Goal: Task Accomplishment & Management: Manage account settings

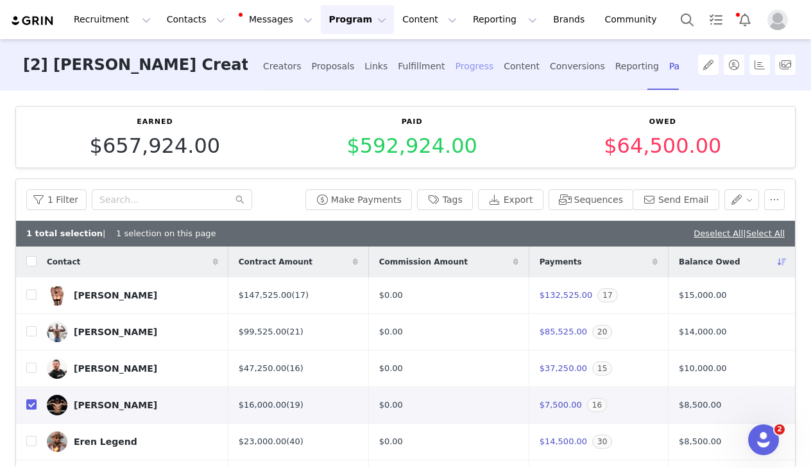
click at [455, 64] on div "Progress" at bounding box center [474, 66] width 38 height 34
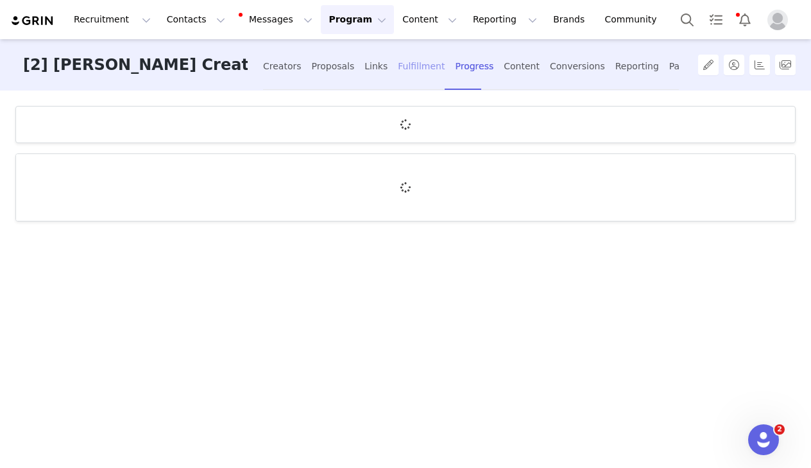
click at [398, 69] on div "Fulfillment" at bounding box center [421, 66] width 47 height 34
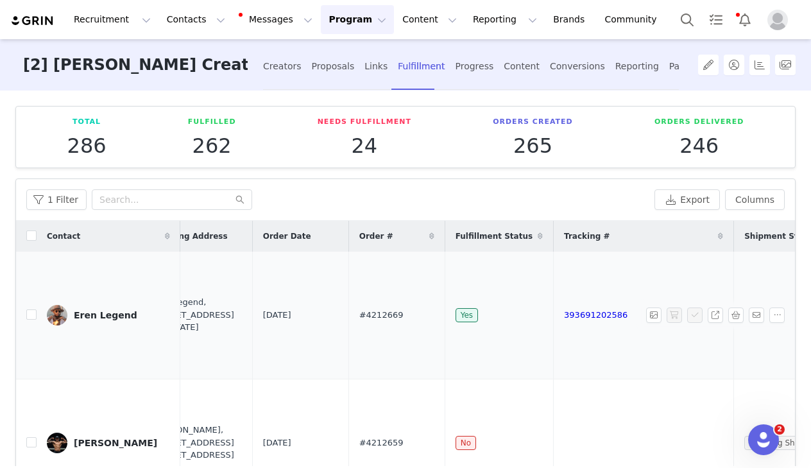
scroll to position [0, 491]
click at [565, 311] on link "393691202586" at bounding box center [597, 315] width 64 height 10
click at [669, 73] on div "Payments" at bounding box center [691, 66] width 44 height 34
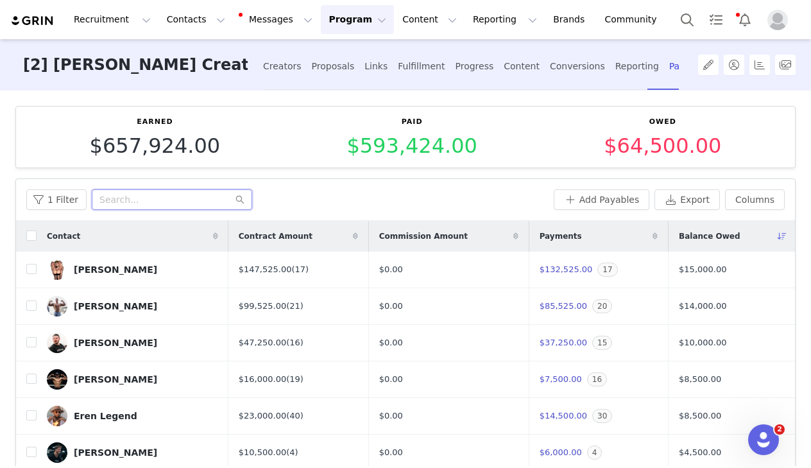
click at [187, 209] on input "text" at bounding box center [172, 199] width 160 height 21
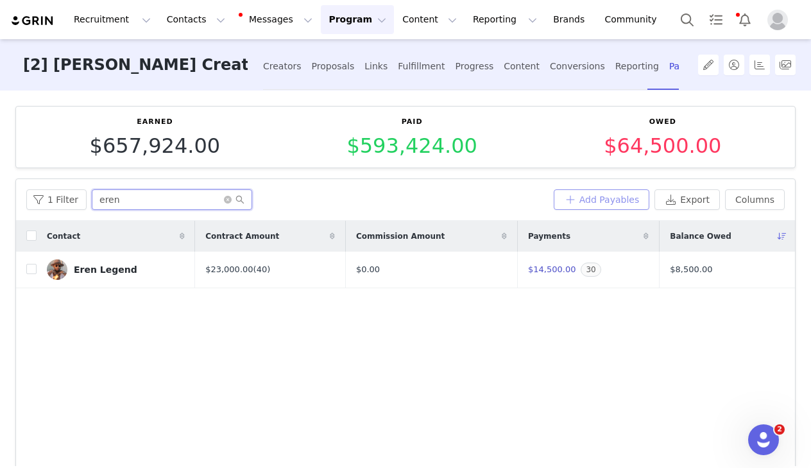
type input "eren"
click at [624, 201] on button "Add Payables" at bounding box center [602, 199] width 96 height 21
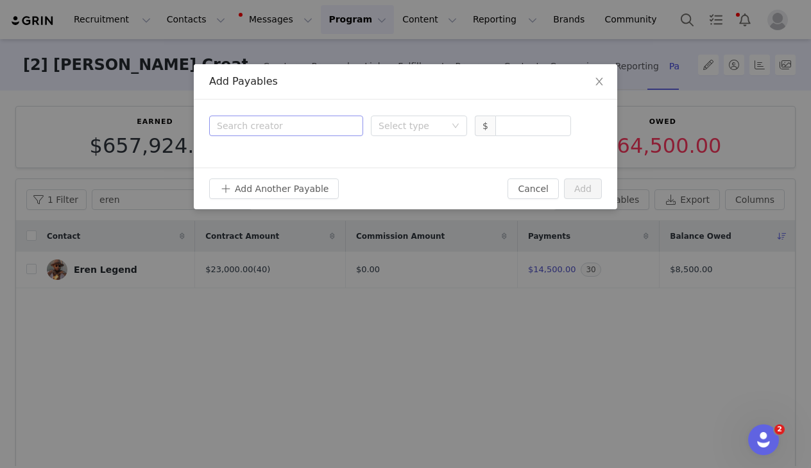
click at [312, 134] on div "Search creator" at bounding box center [286, 125] width 139 height 19
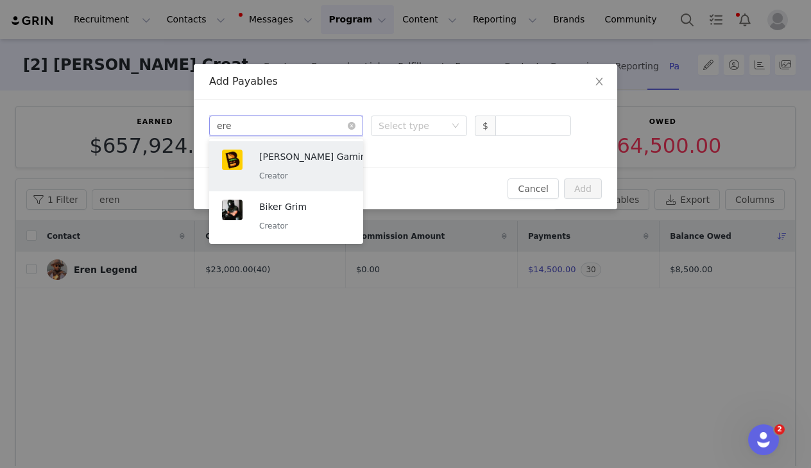
type input "eren"
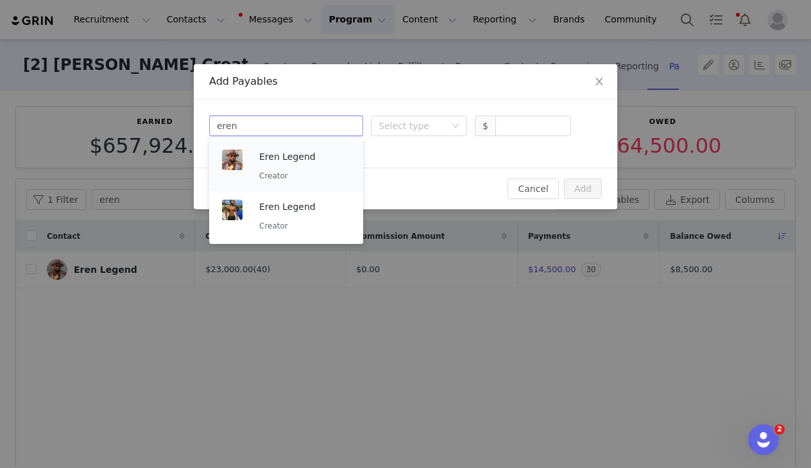
click at [314, 161] on p "Eren Legend" at bounding box center [304, 156] width 91 height 14
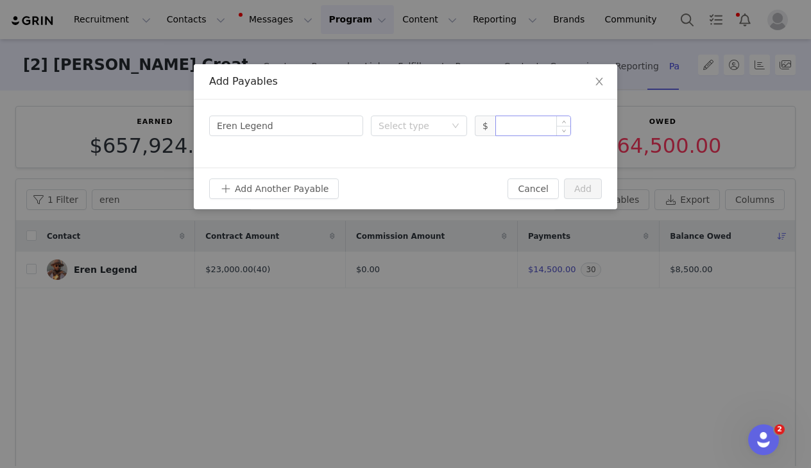
click at [516, 124] on input at bounding box center [533, 125] width 74 height 19
click at [428, 128] on div "Select type" at bounding box center [412, 125] width 67 height 13
type input "500"
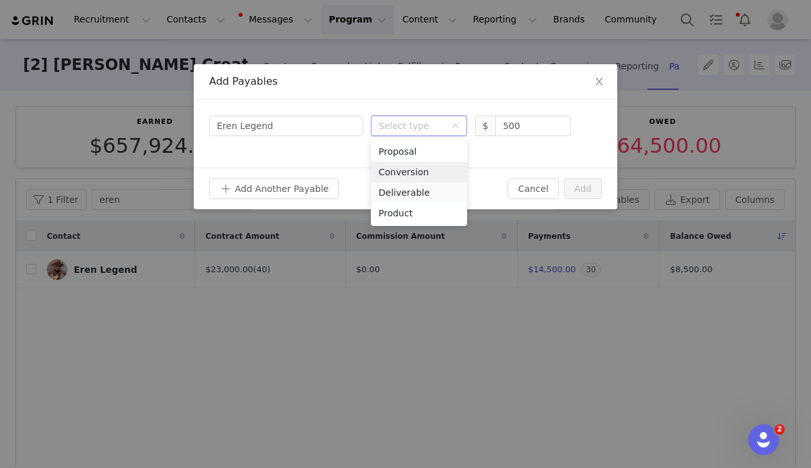
click at [409, 191] on li "Deliverable" at bounding box center [419, 192] width 96 height 21
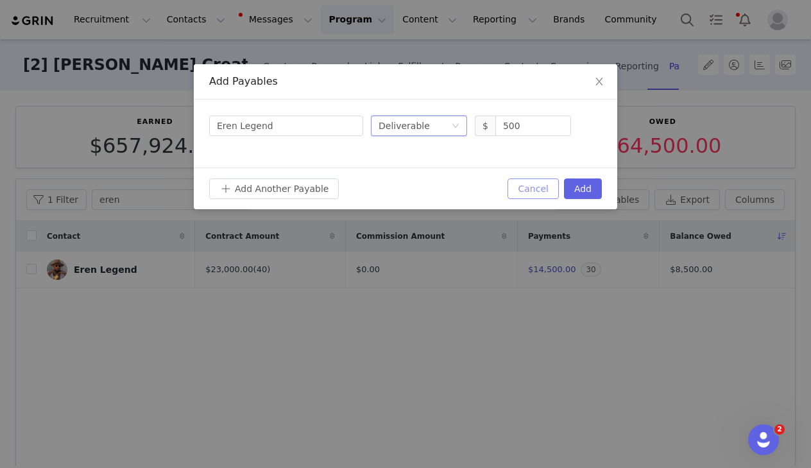
drag, startPoint x: 579, startPoint y: 187, endPoint x: 551, endPoint y: 180, distance: 29.1
click at [579, 187] on button "Add" at bounding box center [583, 188] width 38 height 21
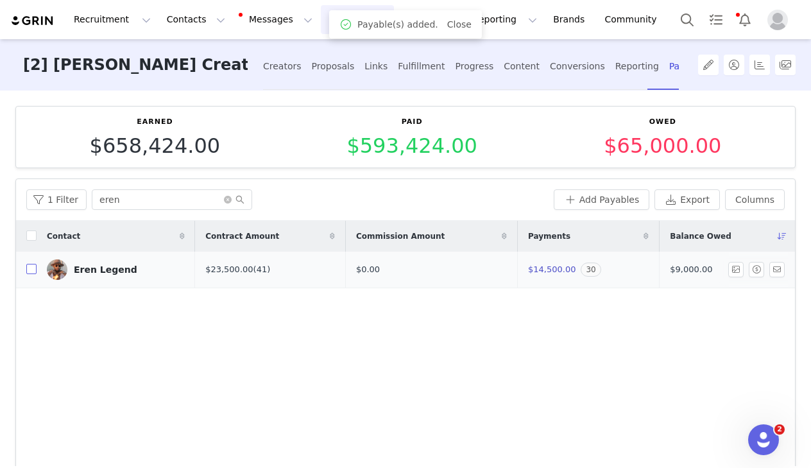
click at [32, 271] on input "checkbox" at bounding box center [31, 269] width 10 height 10
checkbox input "true"
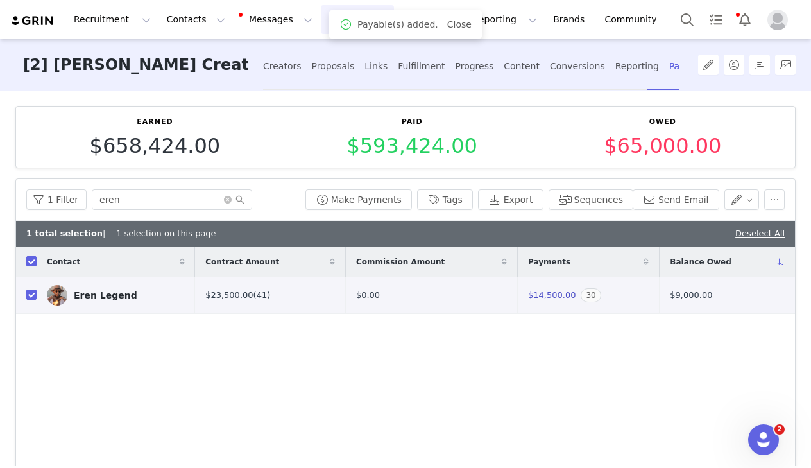
click at [372, 182] on div "1 Filter eren Make Payments Tags Export Sequences Send Email" at bounding box center [405, 200] width 779 height 42
click at [372, 200] on button "Make Payments" at bounding box center [358, 199] width 107 height 21
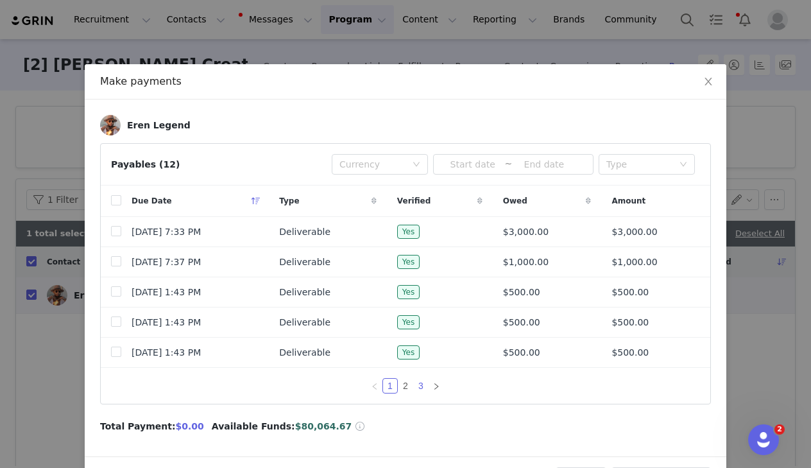
click at [420, 388] on link "3" at bounding box center [421, 386] width 14 height 14
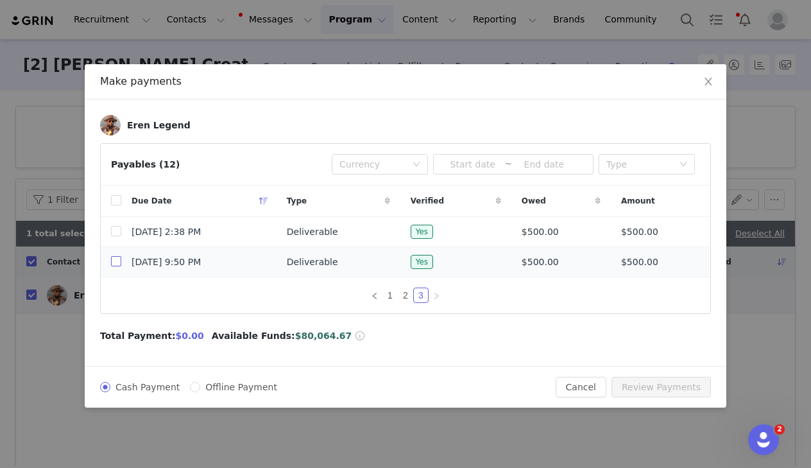
click at [115, 266] on input "checkbox" at bounding box center [116, 261] width 10 height 10
checkbox input "true"
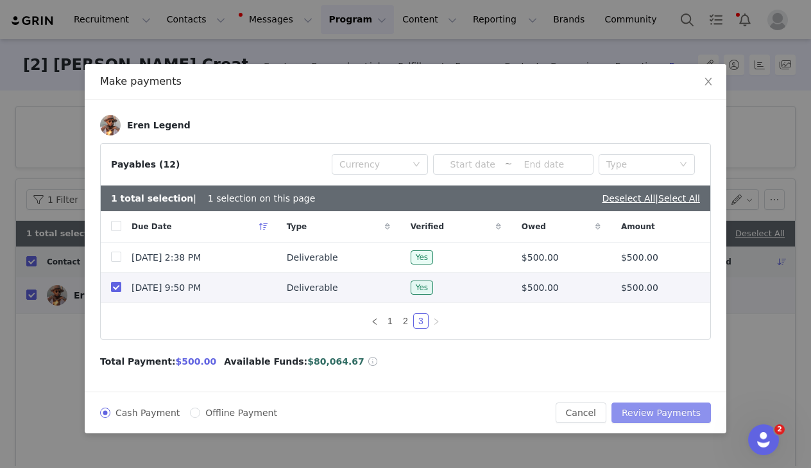
click at [654, 416] on button "Review Payments" at bounding box center [660, 412] width 99 height 21
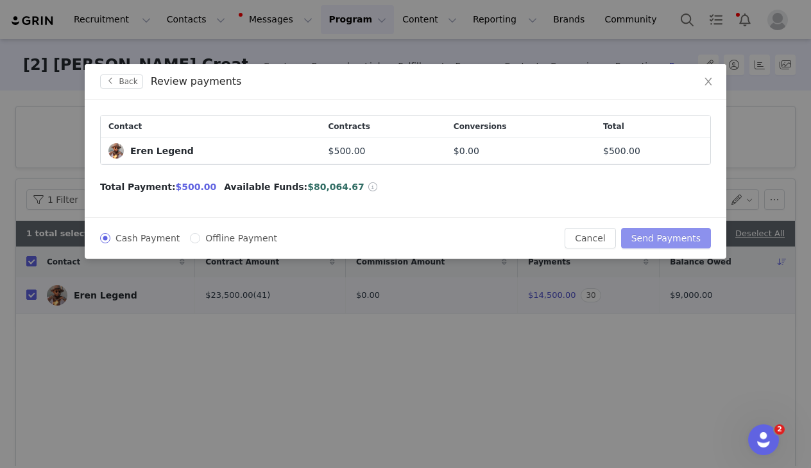
click at [672, 239] on button "Send Payments" at bounding box center [666, 238] width 90 height 21
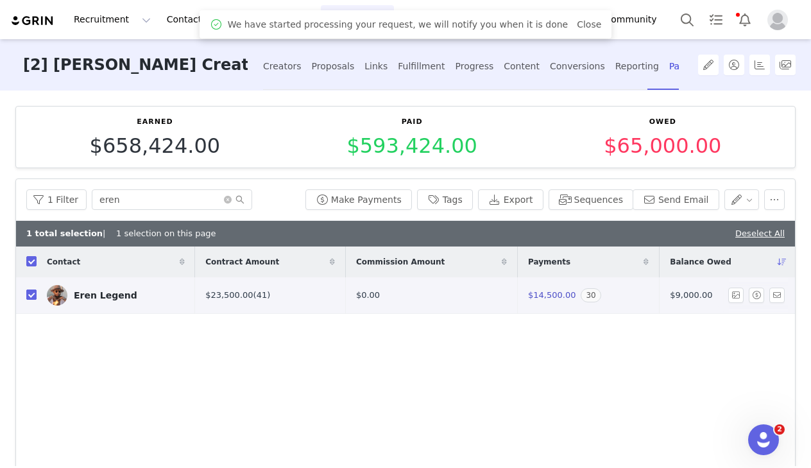
click at [30, 295] on input "checkbox" at bounding box center [31, 294] width 10 height 10
checkbox input "false"
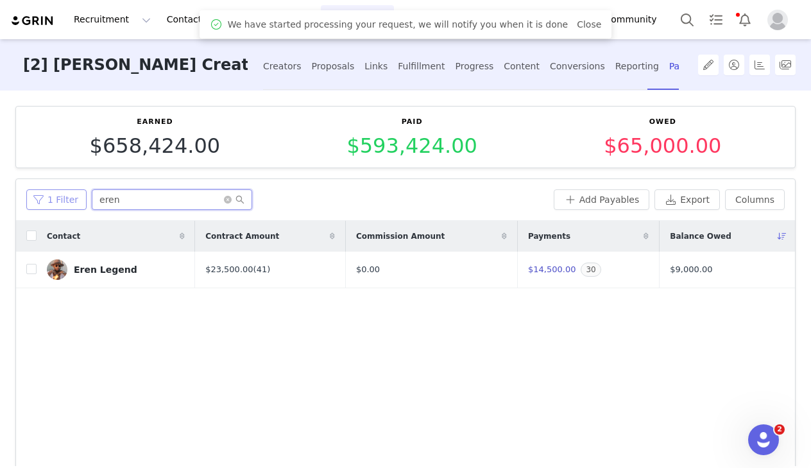
drag, startPoint x: 167, startPoint y: 195, endPoint x: 58, endPoint y: 195, distance: 109.1
click at [58, 195] on div "1 Filter eren" at bounding box center [287, 199] width 522 height 21
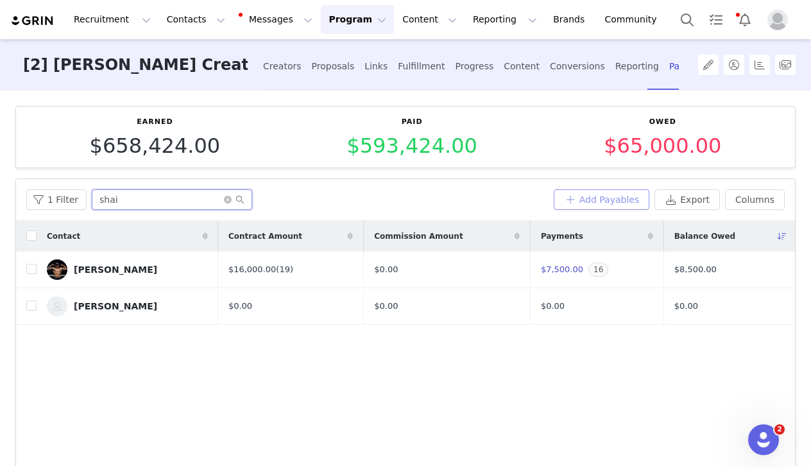
type input "shai"
click at [609, 203] on button "Add Payables" at bounding box center [602, 199] width 96 height 21
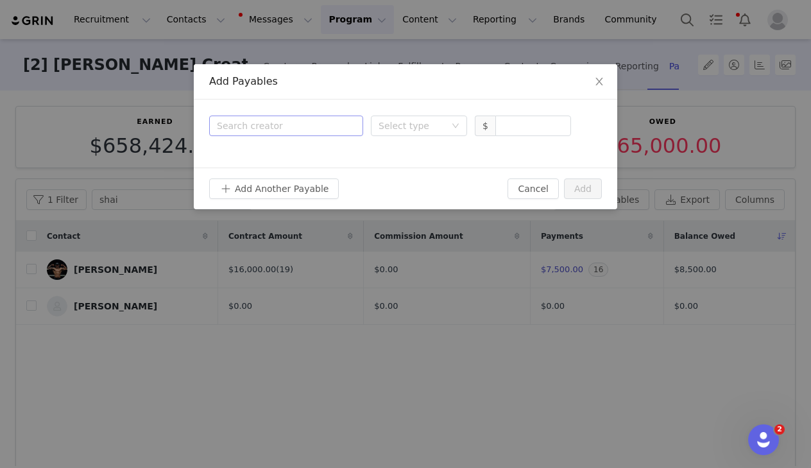
click at [294, 131] on div "Search creator" at bounding box center [283, 125] width 133 height 13
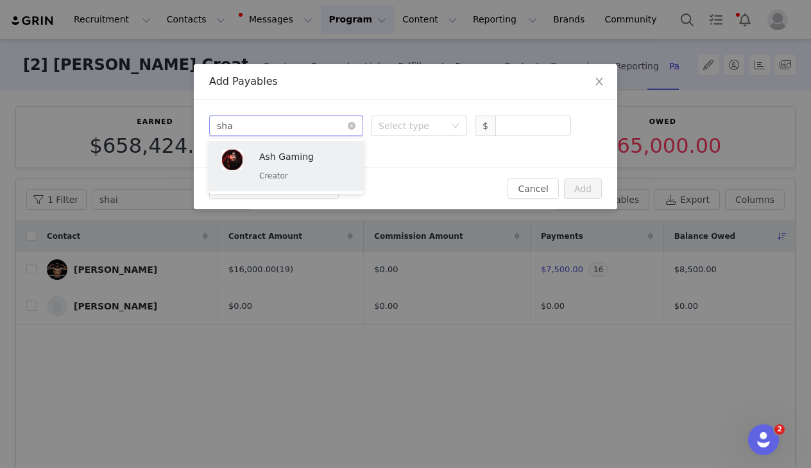
type input "shai"
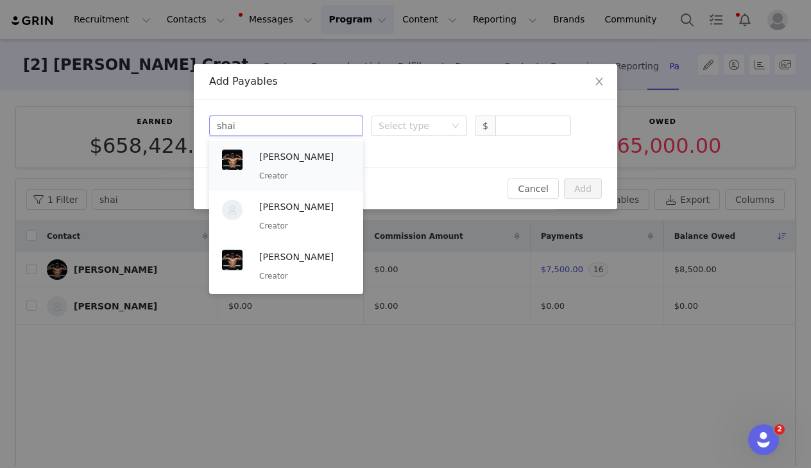
click at [297, 162] on p "[PERSON_NAME]" at bounding box center [304, 156] width 91 height 14
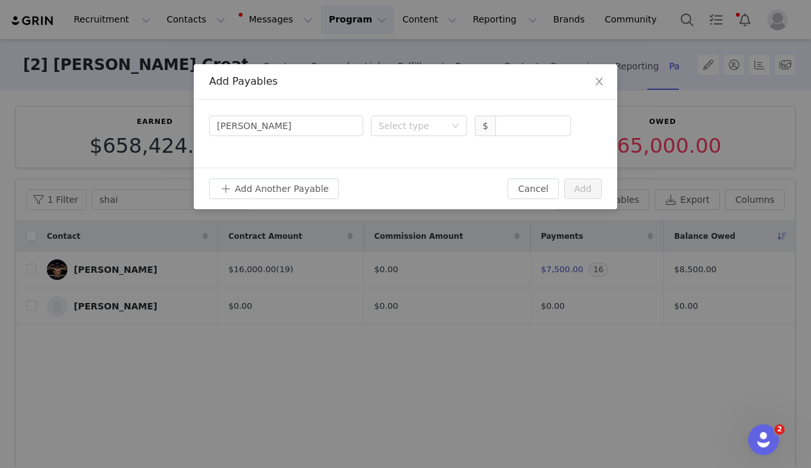
click at [409, 142] on div "Search creator [PERSON_NAME] Select type $" at bounding box center [405, 133] width 423 height 68
click at [409, 127] on div "Select type" at bounding box center [412, 125] width 67 height 13
click at [400, 192] on li "Deliverable" at bounding box center [419, 192] width 96 height 21
click at [529, 123] on input at bounding box center [533, 125] width 74 height 19
type input "500"
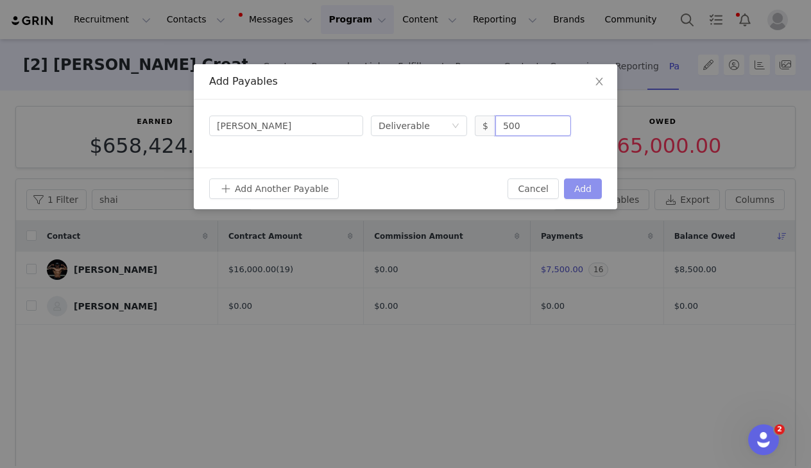
click at [586, 198] on button "Add" at bounding box center [583, 188] width 38 height 21
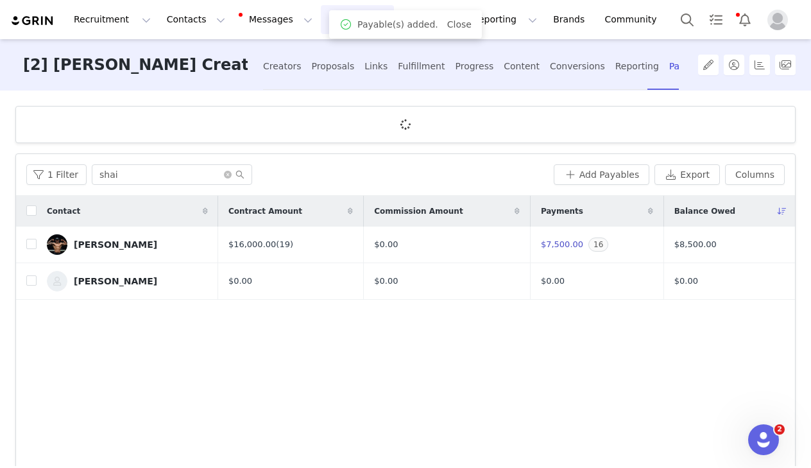
click at [579, 185] on div "Add Payables Search creator Select type $ Add Another Payable Cancel Add" at bounding box center [568, 190] width 85 height 29
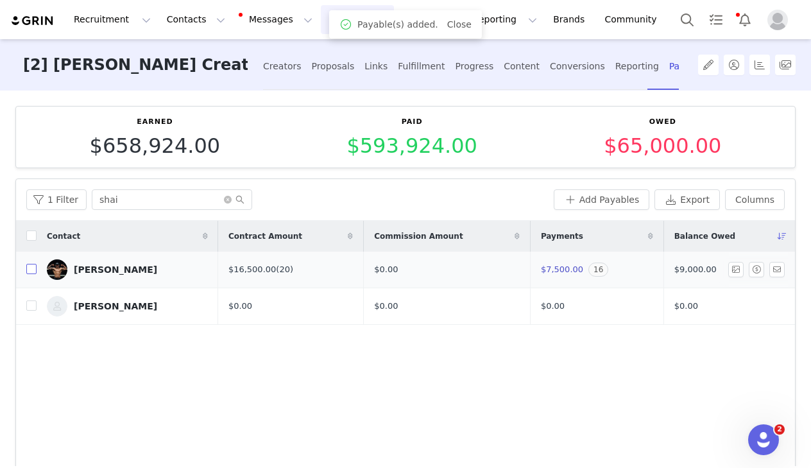
click at [29, 269] on input "checkbox" at bounding box center [31, 269] width 10 height 10
checkbox input "true"
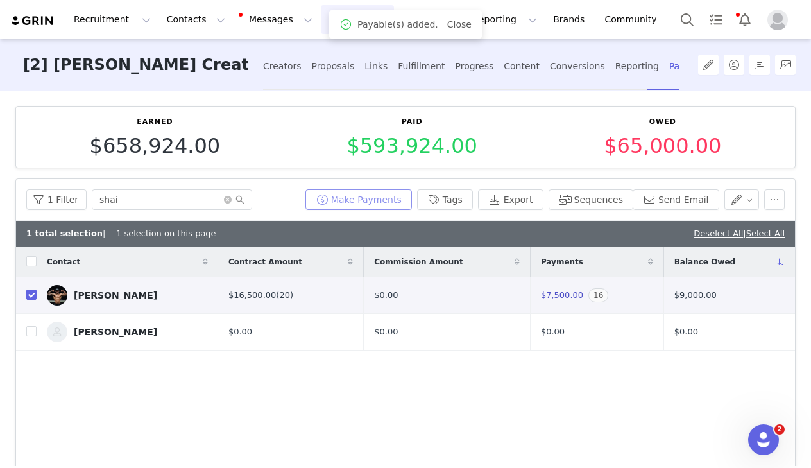
click at [372, 198] on button "Make Payments" at bounding box center [358, 199] width 107 height 21
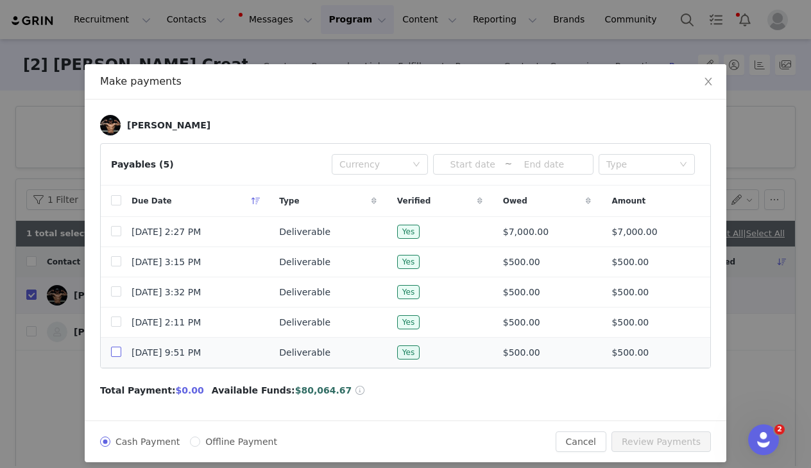
click at [116, 357] on input "checkbox" at bounding box center [116, 351] width 10 height 10
checkbox input "true"
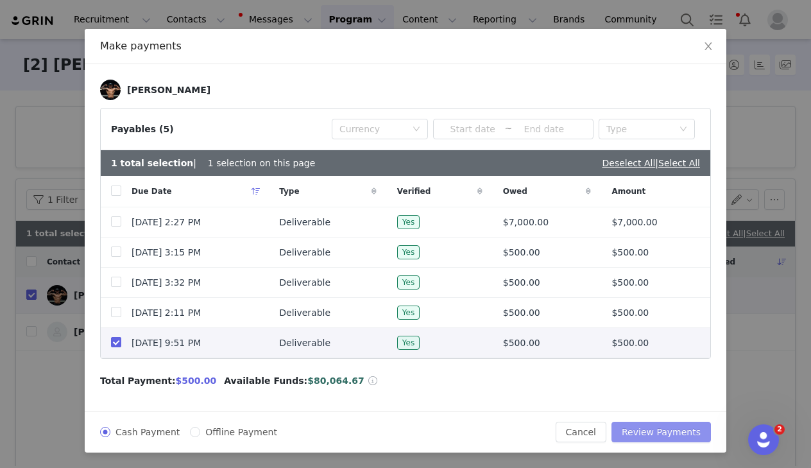
scroll to position [39, 0]
click at [661, 433] on button "Review Payments" at bounding box center [660, 432] width 99 height 21
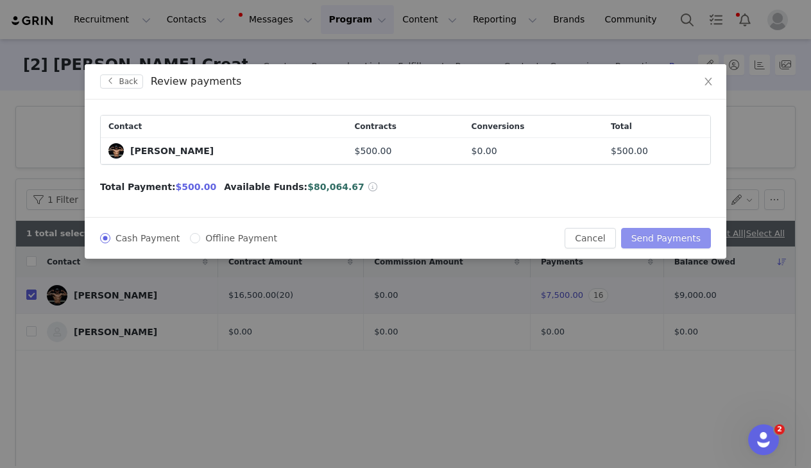
click at [674, 237] on button "Send Payments" at bounding box center [666, 238] width 90 height 21
